Goal: Task Accomplishment & Management: Manage account settings

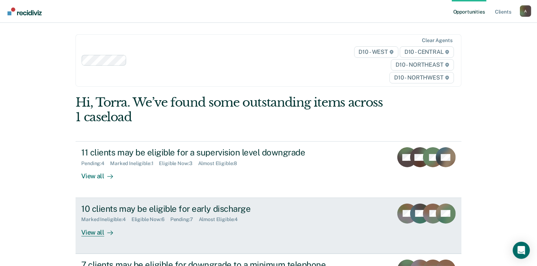
click at [101, 230] on div "View all" at bounding box center [101, 229] width 40 height 14
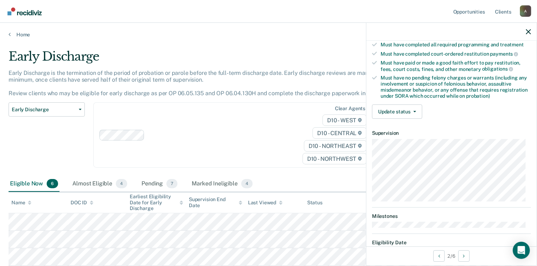
scroll to position [128, 0]
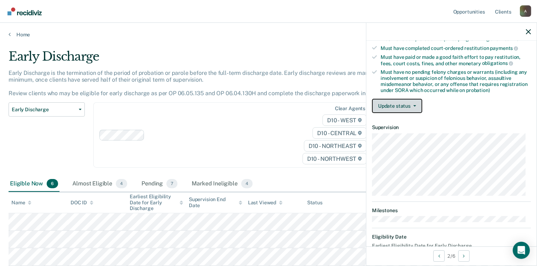
click at [415, 104] on button "Update status" at bounding box center [397, 106] width 50 height 14
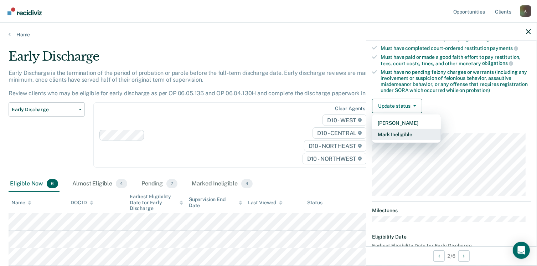
click at [391, 132] on button "Mark Ineligible" at bounding box center [406, 134] width 69 height 11
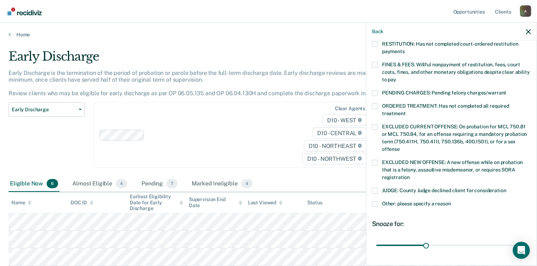
scroll to position [232, 0]
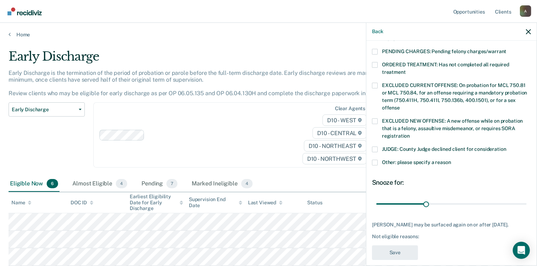
click at [374, 160] on span at bounding box center [375, 163] width 6 height 6
click at [451, 160] on input "Other: please specify a reason" at bounding box center [451, 160] width 0 height 0
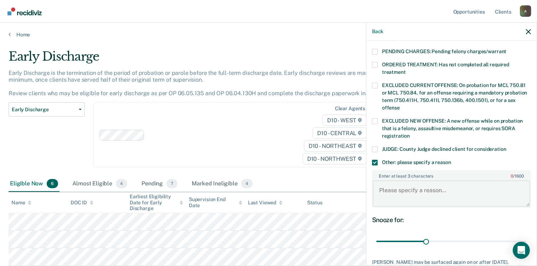
click at [384, 180] on textarea "Enter at least 3 characters 0 / 1600" at bounding box center [452, 193] width 158 height 26
paste textarea "or early discharge; however def still has old outstanding traffic warrants orde…"
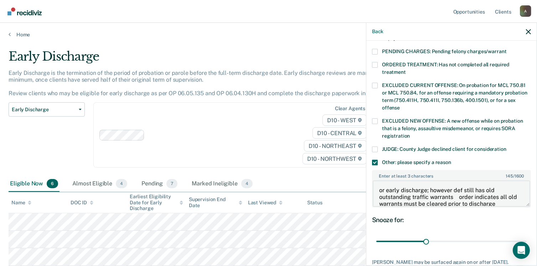
scroll to position [1, 0]
click at [453, 180] on textarea "or early discharge; however def still has old outstanding traffic warrants orde…" at bounding box center [452, 193] width 158 height 26
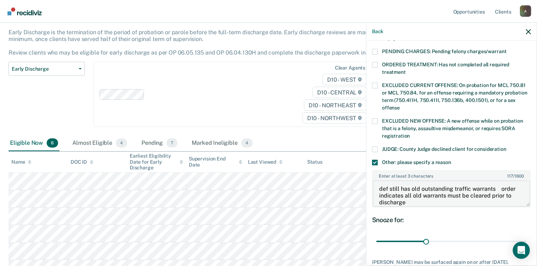
scroll to position [60, 0]
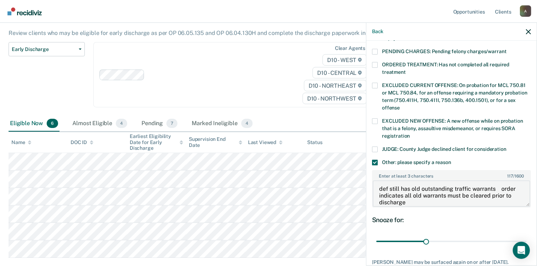
type textarea "def still has old outstanding traffic warrants order indicates all old warrants…"
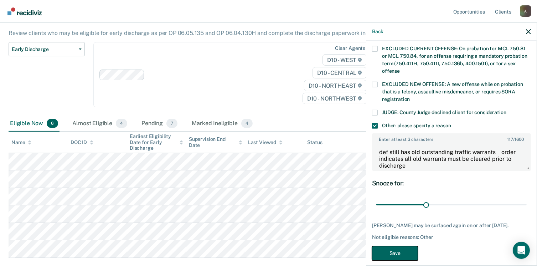
click at [393, 246] on button "Save" at bounding box center [395, 253] width 46 height 15
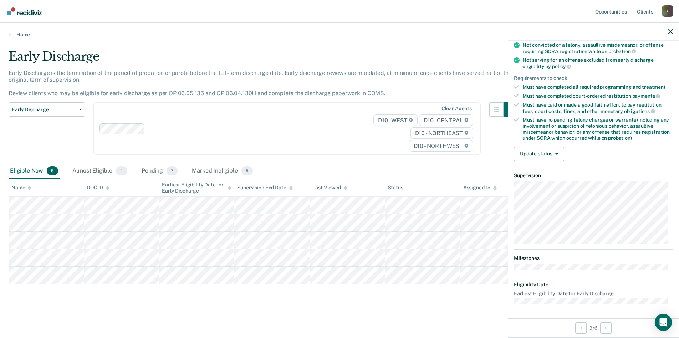
scroll to position [80, 0]
drag, startPoint x: 522, startPoint y: 15, endPoint x: 393, endPoint y: 23, distance: 129.7
click at [393, 23] on div "Opportunities Client s [EMAIL_ADDRESS][US_STATE][DOMAIN_NAME] A Profile How it …" at bounding box center [339, 169] width 679 height 338
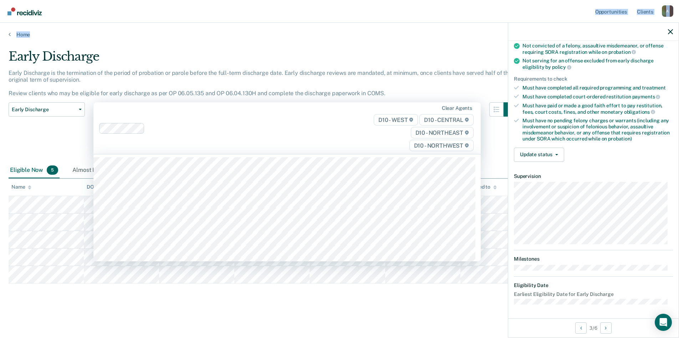
click at [302, 154] on div "Clear agents D10 - WEST D10 - CENTRAL D10 - NORTHEAST D10 - NORTHWEST" at bounding box center [286, 128] width 387 height 52
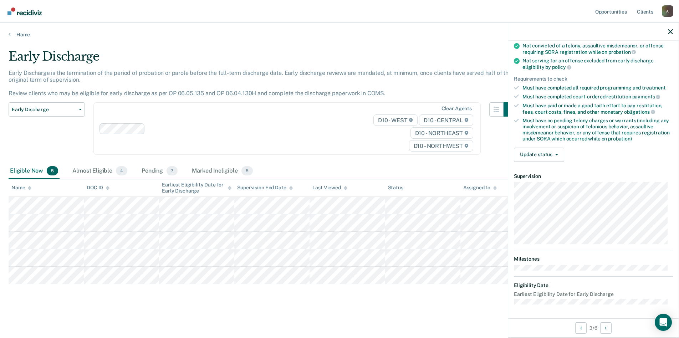
drag, startPoint x: 111, startPoint y: 11, endPoint x: 78, endPoint y: 11, distance: 33.2
click at [78, 11] on nav "Opportunities Client s [EMAIL_ADDRESS][US_STATE][DOMAIN_NAME] A Profile How it …" at bounding box center [339, 11] width 679 height 23
click at [316, 167] on div "Eligible Now 5 Almost Eligible 4 Pending 7 Marked Ineligible 5" at bounding box center [340, 171] width 662 height 16
click at [542, 266] on div "AH Early Discharge Eligible Validated by data from COMS Completed at least half…" at bounding box center [593, 180] width 170 height 278
click at [542, 151] on button "Update status" at bounding box center [539, 155] width 50 height 14
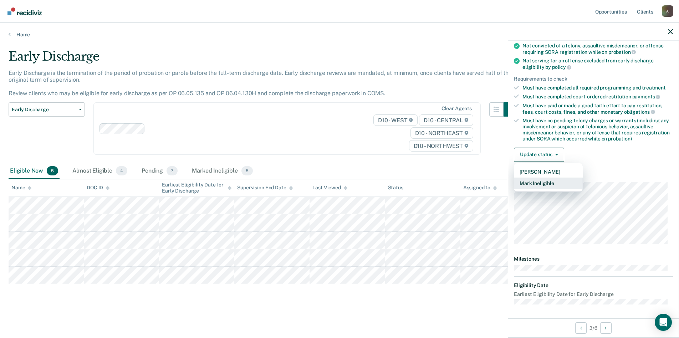
click at [542, 181] on button "Mark Ineligible" at bounding box center [548, 183] width 69 height 11
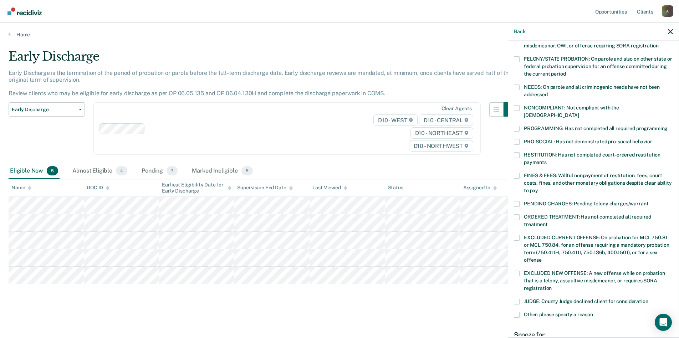
click at [517, 126] on span at bounding box center [517, 129] width 6 height 6
click at [542, 126] on input "PROGRAMMING: Has not completed all required programming" at bounding box center [667, 126] width 0 height 0
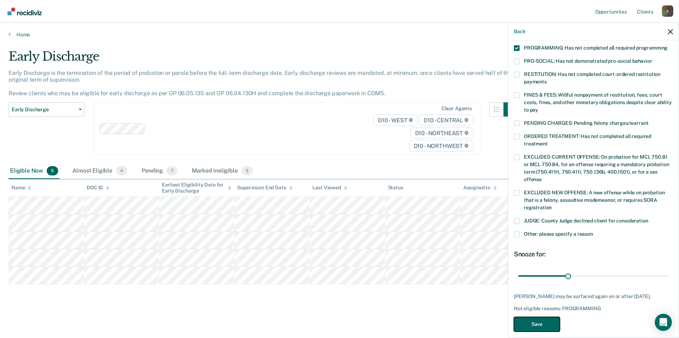
click at [542, 266] on button "Save" at bounding box center [537, 324] width 46 height 15
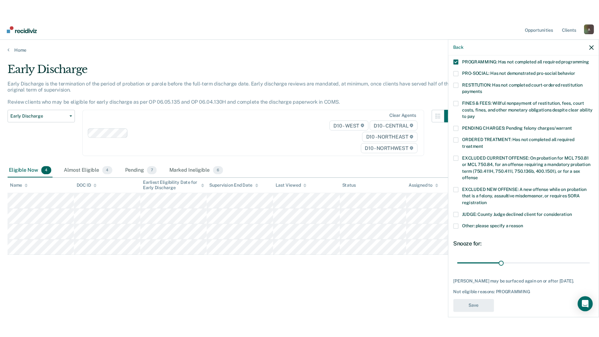
scroll to position [133, 0]
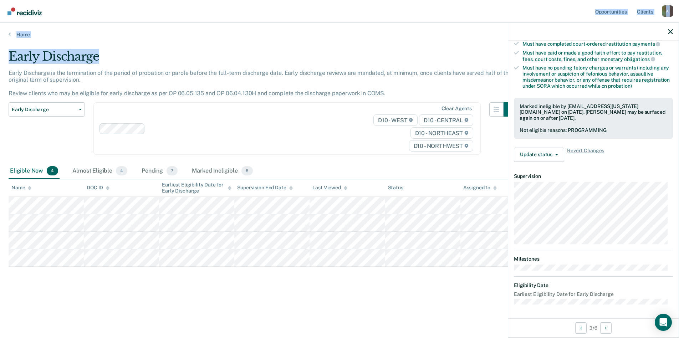
drag, startPoint x: 391, startPoint y: 20, endPoint x: 291, endPoint y: 47, distance: 104.2
click at [291, 47] on div "Opportunities Client s [EMAIL_ADDRESS][US_STATE][DOMAIN_NAME] A Profile How it …" at bounding box center [339, 169] width 679 height 338
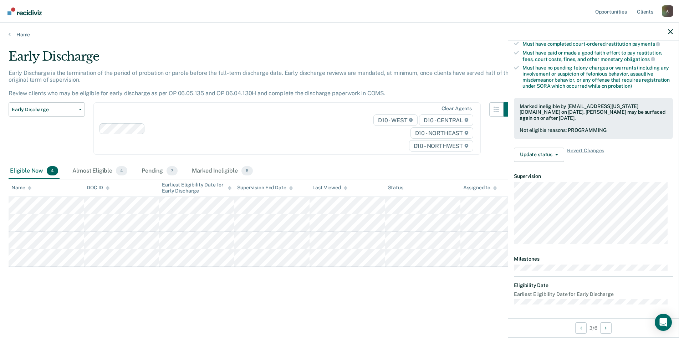
drag, startPoint x: 291, startPoint y: 47, endPoint x: 190, endPoint y: 12, distance: 106.0
click at [190, 12] on nav "Opportunities Client s [EMAIL_ADDRESS][US_STATE][DOMAIN_NAME] A Profile How it …" at bounding box center [339, 11] width 679 height 23
drag, startPoint x: 190, startPoint y: 12, endPoint x: 108, endPoint y: 9, distance: 82.8
click at [108, 9] on nav "Opportunities Client s [EMAIL_ADDRESS][US_STATE][DOMAIN_NAME] A Profile How it …" at bounding box center [339, 11] width 679 height 23
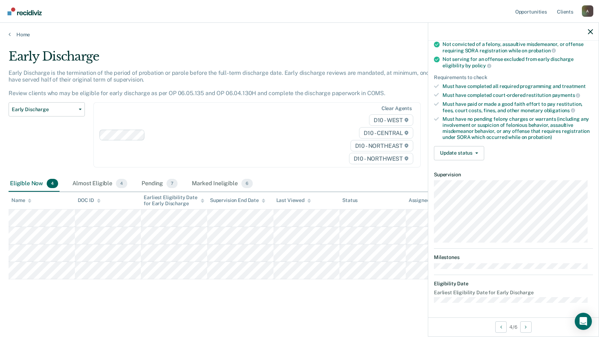
scroll to position [81, 0]
click at [477, 151] on button "Update status" at bounding box center [459, 154] width 50 height 14
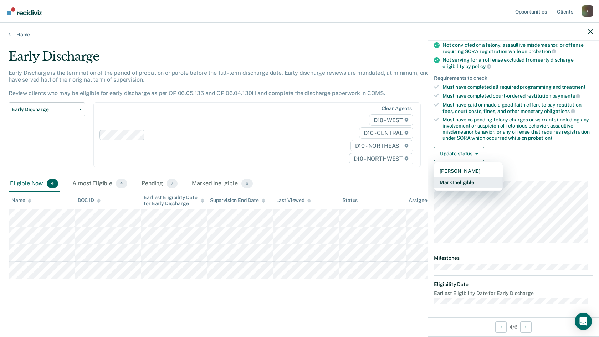
click at [458, 181] on button "Mark Ineligible" at bounding box center [468, 182] width 69 height 11
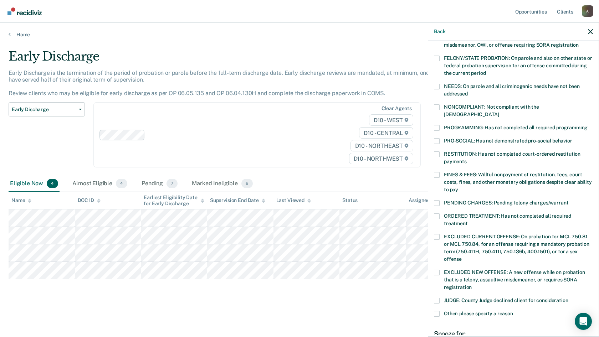
click at [435, 108] on span at bounding box center [437, 107] width 6 height 6
click at [499, 112] on input "NONCOMPLIANT: Not compliant with the [DEMOGRAPHIC_DATA]" at bounding box center [499, 112] width 0 height 0
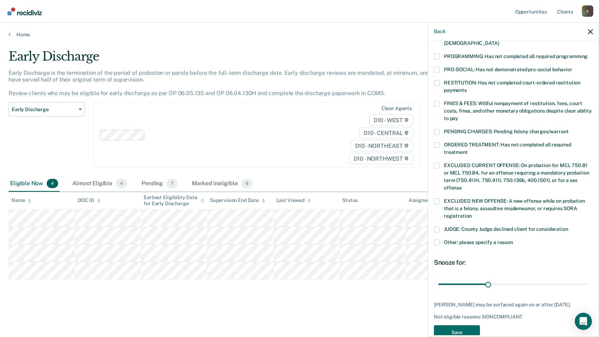
scroll to position [161, 0]
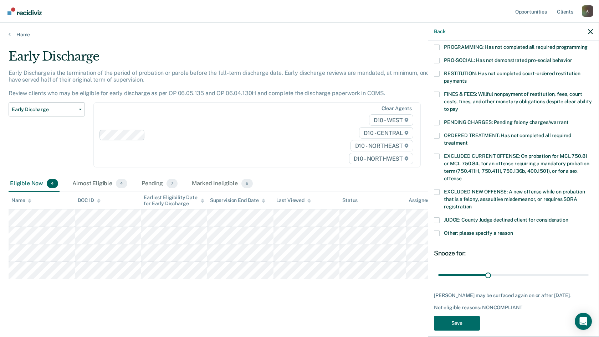
click at [437, 231] on span at bounding box center [437, 234] width 6 height 6
click at [513, 231] on input "Other: please specify a reason" at bounding box center [513, 231] width 0 height 0
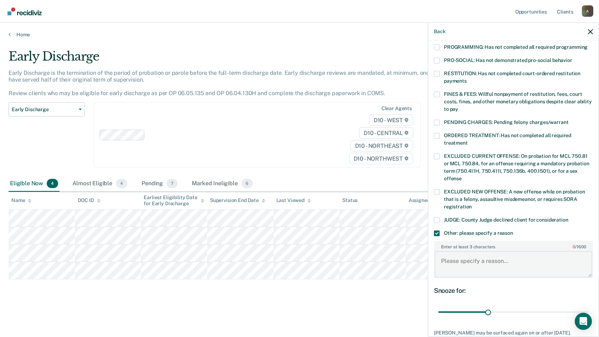
click at [469, 258] on textarea "Enter at least 3 characters 0 / 1600" at bounding box center [514, 264] width 158 height 26
click at [500, 266] on textarea "no community service completed; no payments made" at bounding box center [514, 264] width 158 height 26
type textarea "no community service completed; no payments made"
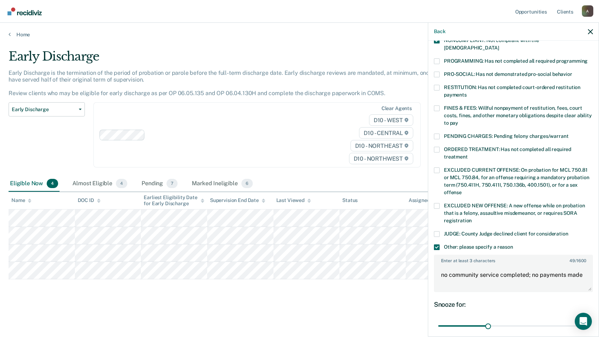
scroll to position [199, 0]
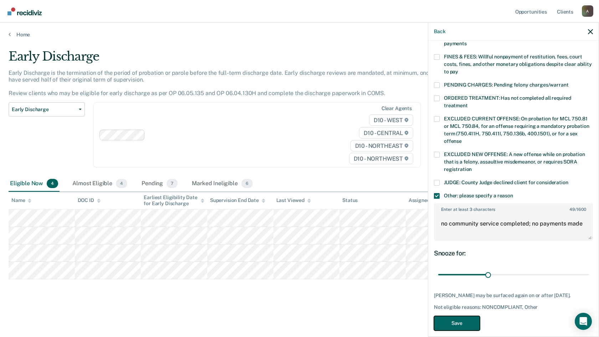
click at [450, 266] on button "Save" at bounding box center [457, 323] width 46 height 15
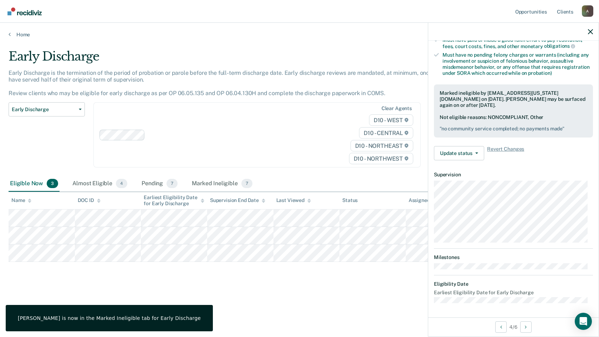
scroll to position [145, 0]
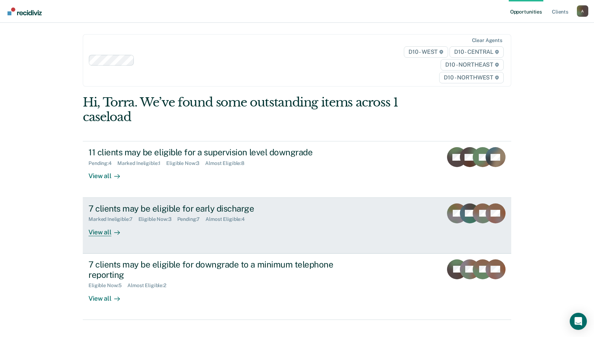
click at [103, 233] on div "View all" at bounding box center [108, 229] width 40 height 14
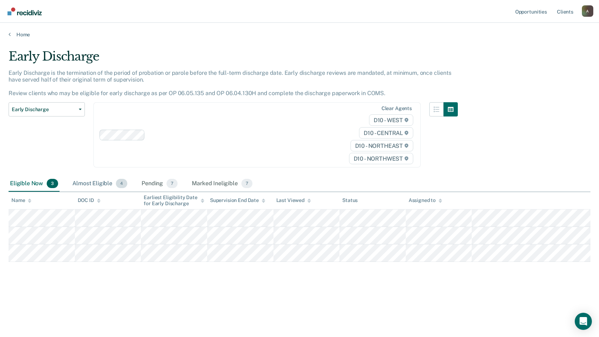
click at [101, 183] on div "Almost Eligible 4" at bounding box center [100, 184] width 58 height 16
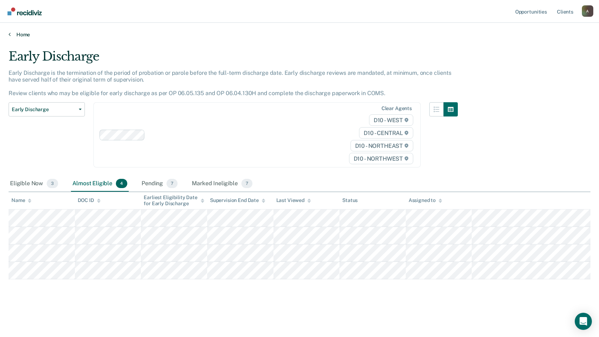
click at [20, 36] on link "Home" at bounding box center [300, 34] width 582 height 6
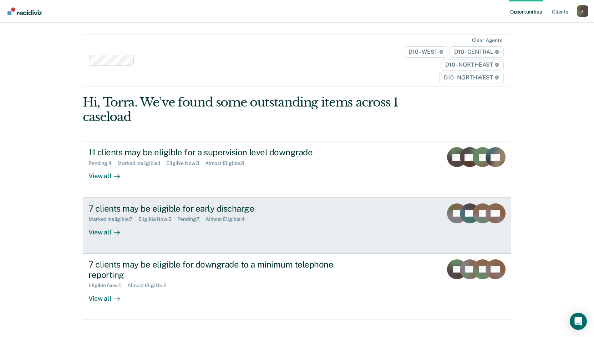
click at [188, 206] on div "7 clients may be eligible for early discharge" at bounding box center [213, 209] width 250 height 10
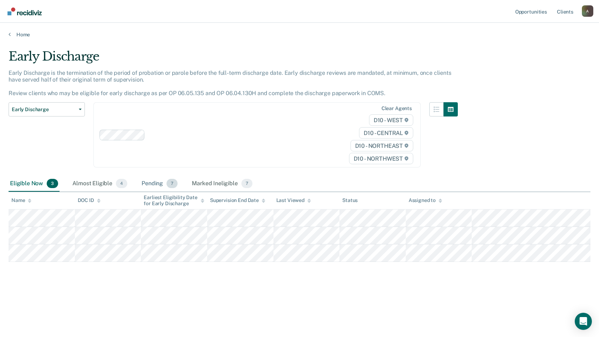
click at [151, 185] on div "Pending 7" at bounding box center [159, 184] width 39 height 16
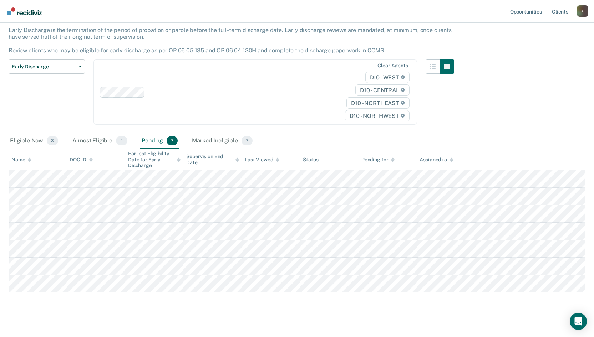
scroll to position [50, 0]
